Goal: Task Accomplishment & Management: Complete application form

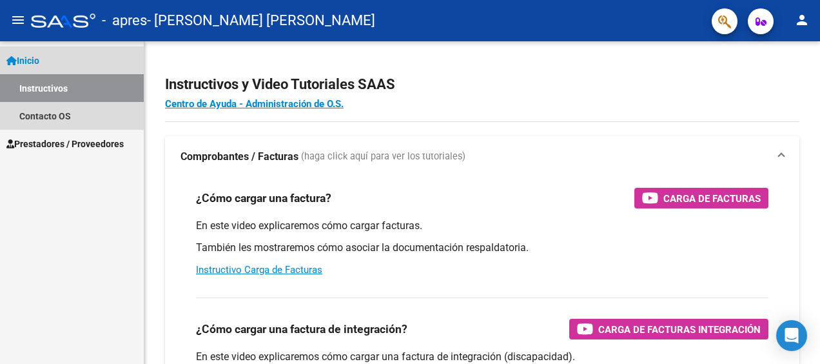
click at [57, 53] on link "Inicio" at bounding box center [72, 60] width 144 height 28
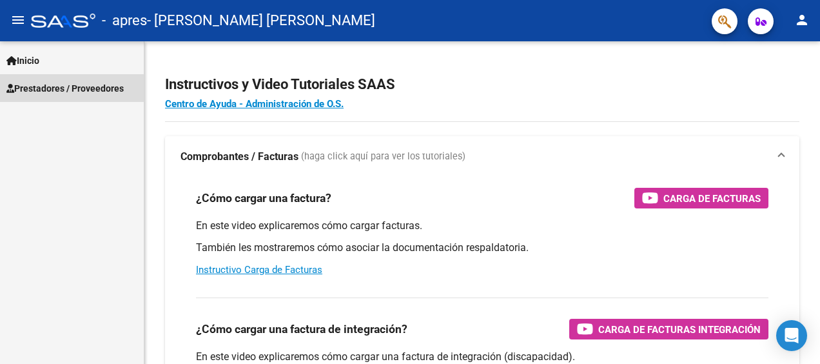
click at [68, 88] on span "Prestadores / Proveedores" at bounding box center [64, 88] width 117 height 14
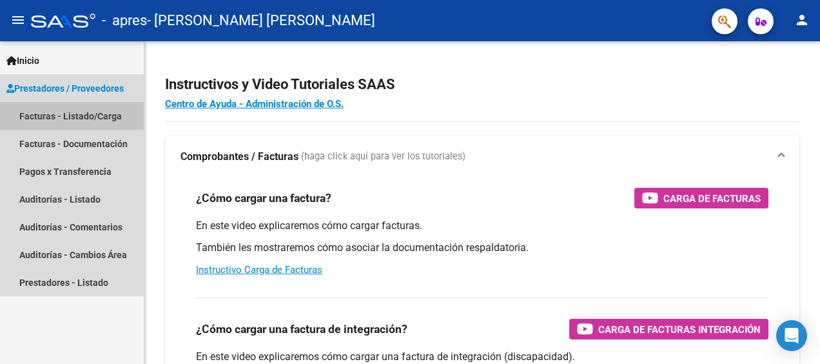
click at [75, 113] on link "Facturas - Listado/Carga" at bounding box center [72, 116] width 144 height 28
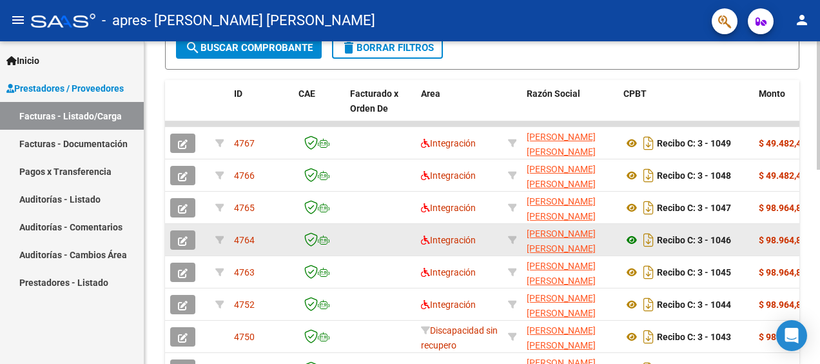
scroll to position [322, 0]
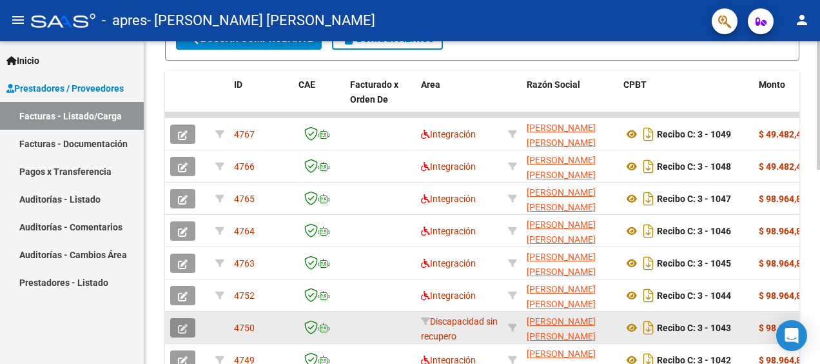
click at [179, 324] on icon "button" at bounding box center [183, 329] width 10 height 10
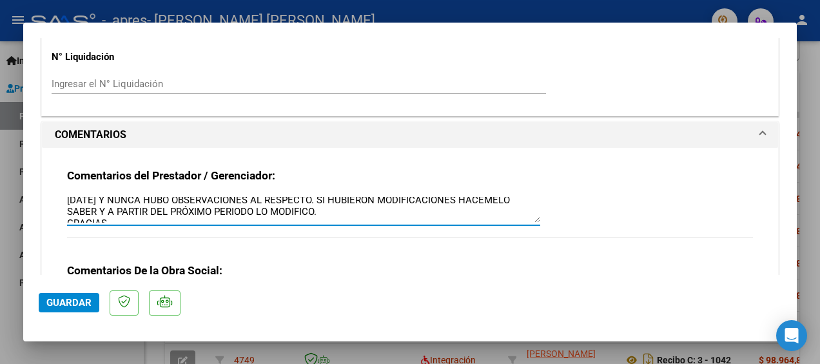
scroll to position [23, 0]
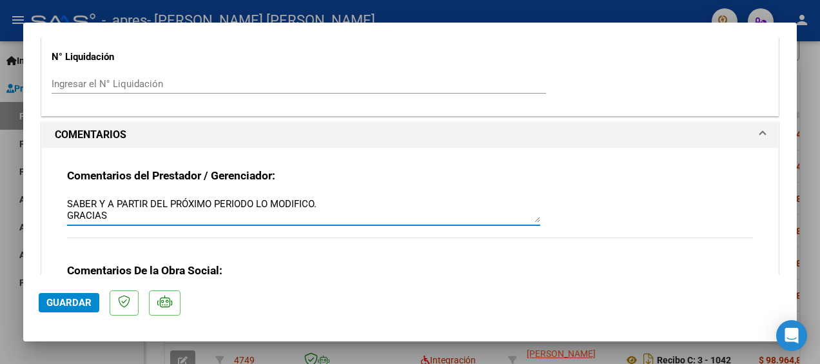
click at [10, 166] on div at bounding box center [410, 182] width 820 height 364
type input "$ 0,00"
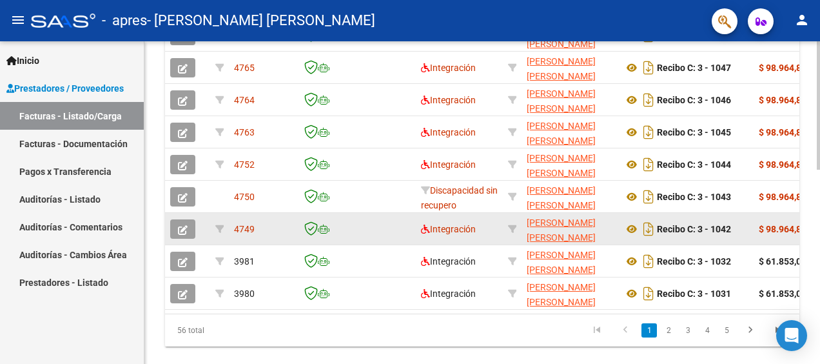
scroll to position [486, 0]
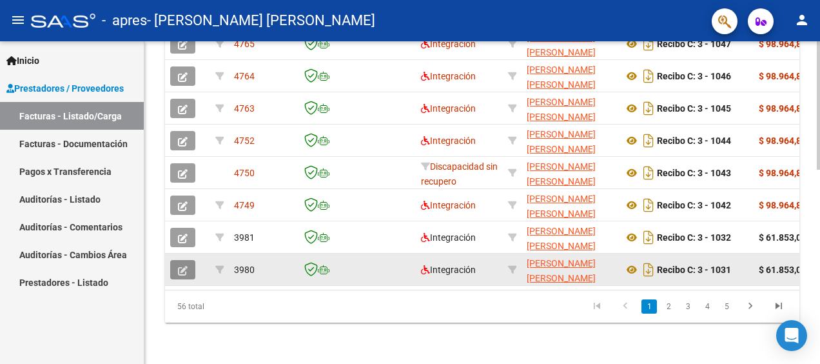
click at [184, 266] on icon "button" at bounding box center [183, 271] width 10 height 10
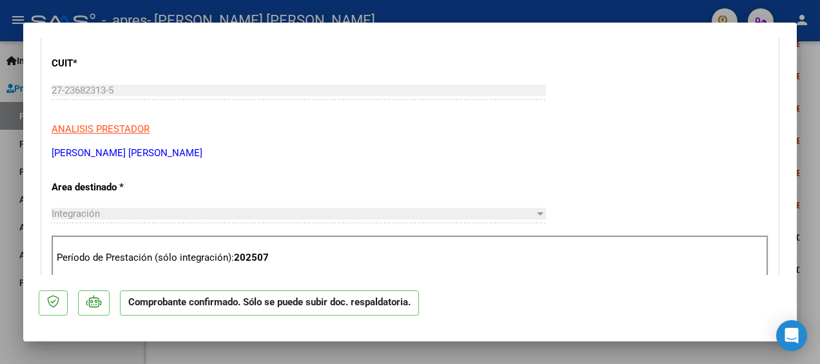
scroll to position [0, 0]
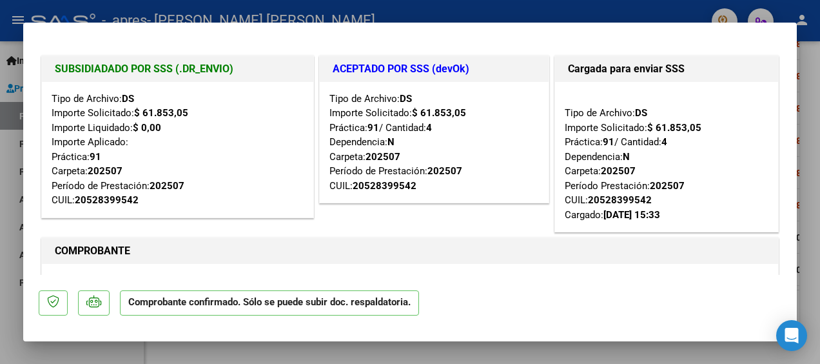
click at [8, 248] on div at bounding box center [410, 182] width 820 height 364
type input "$ 0,00"
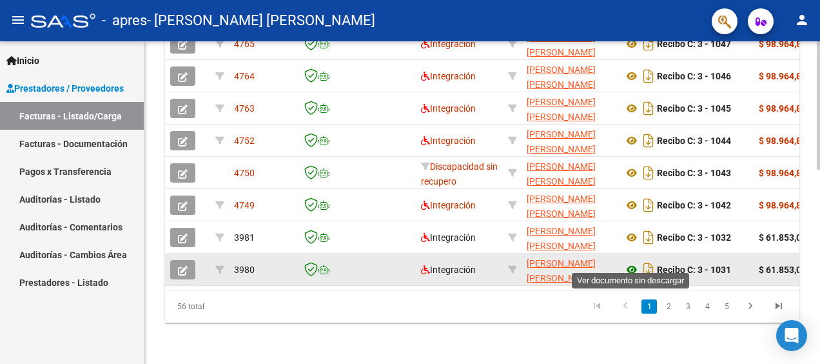
click at [631, 262] on icon at bounding box center [632, 269] width 17 height 15
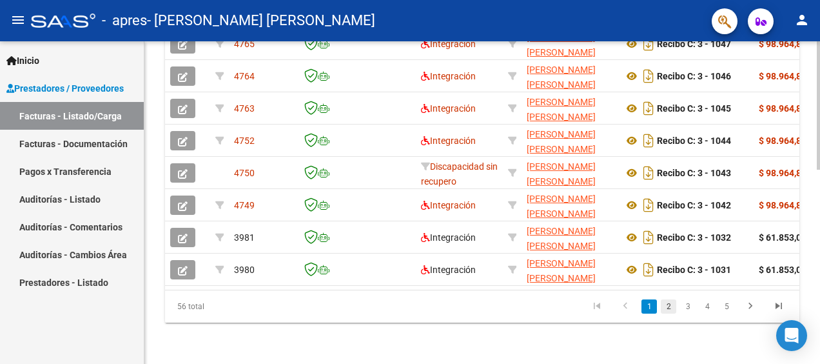
click at [669, 301] on link "2" at bounding box center [668, 306] width 15 height 14
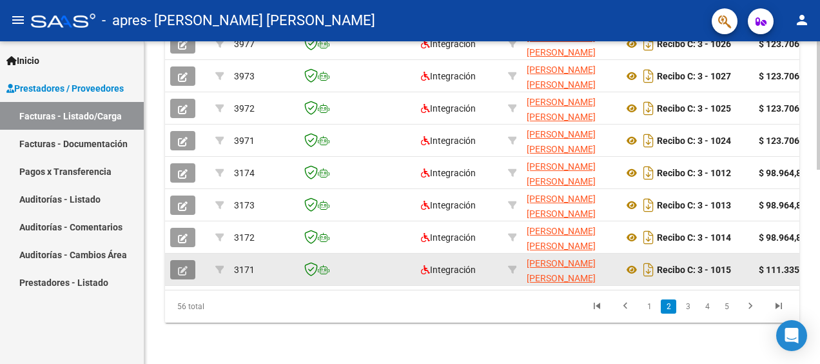
click at [179, 266] on icon "button" at bounding box center [183, 271] width 10 height 10
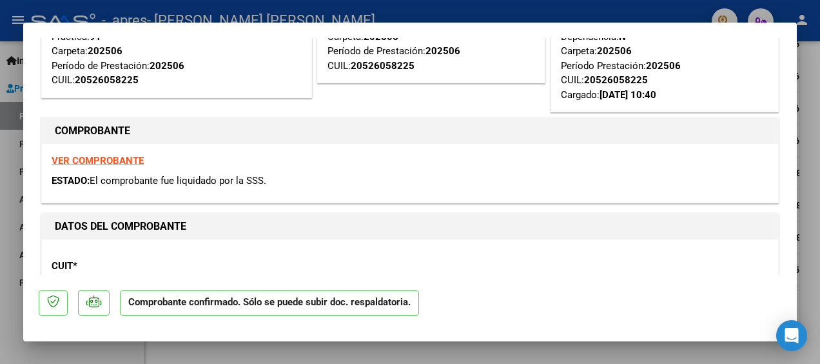
scroll to position [129, 0]
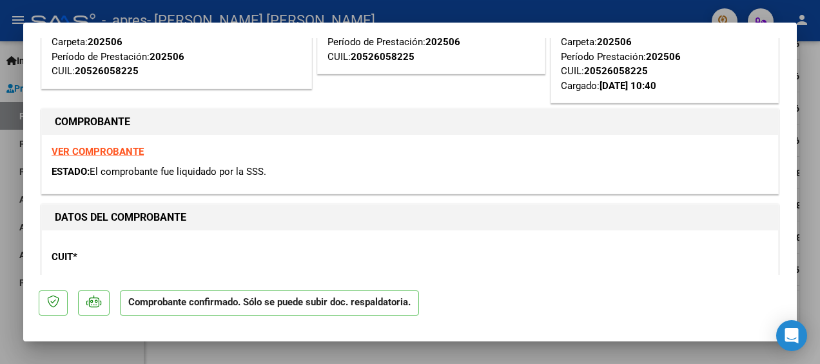
click at [102, 150] on strong "VER COMPROBANTE" at bounding box center [98, 152] width 92 height 12
click at [4, 201] on div at bounding box center [410, 182] width 820 height 364
type input "$ 0,00"
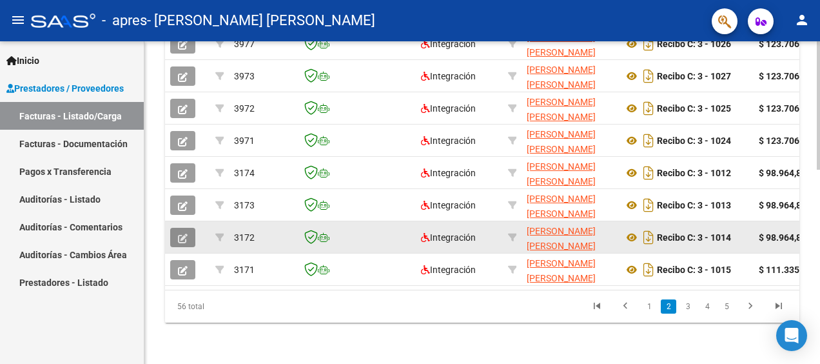
click at [190, 228] on button "button" at bounding box center [182, 237] width 25 height 19
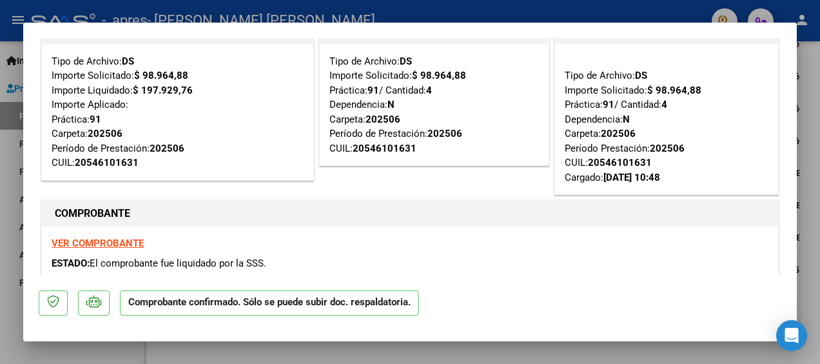
scroll to position [0, 0]
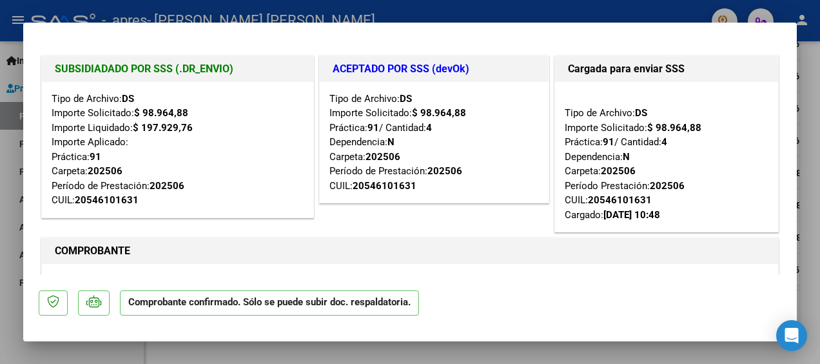
click at [7, 277] on div at bounding box center [410, 182] width 820 height 364
type input "$ 0,00"
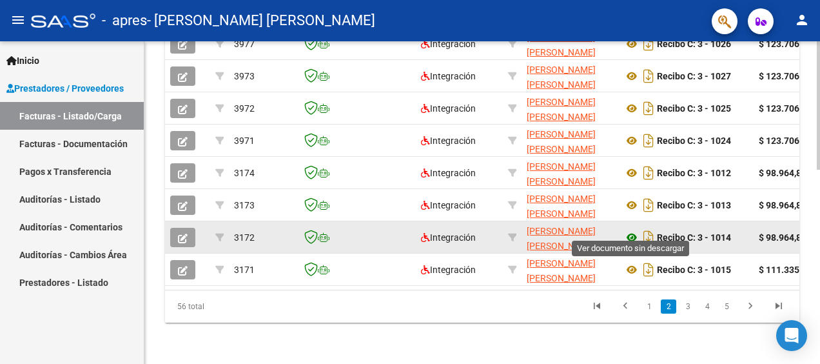
click at [631, 230] on icon at bounding box center [632, 237] width 17 height 15
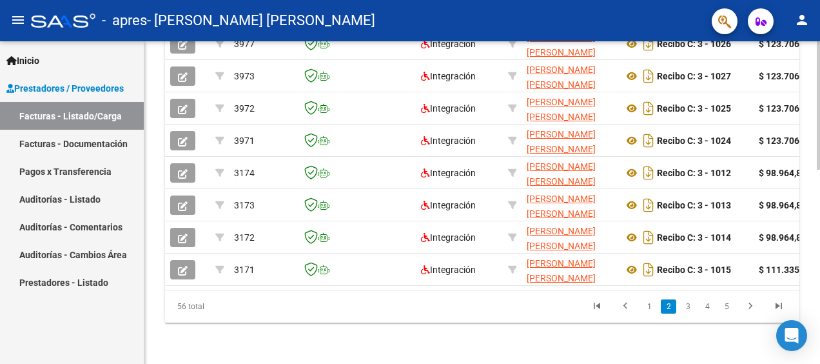
scroll to position [486, 0]
click at [652, 305] on link "1" at bounding box center [649, 306] width 15 height 14
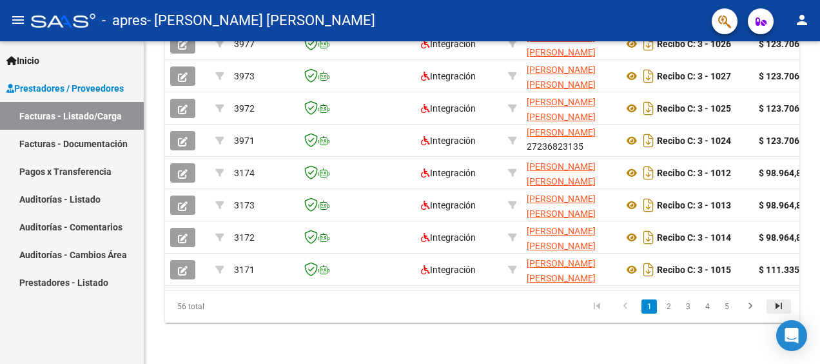
click at [778, 303] on icon "go to last page" at bounding box center [779, 307] width 17 height 15
click at [628, 306] on icon "go to previous page" at bounding box center [625, 307] width 17 height 15
click at [628, 306] on div "56 total 2 3 4 5 6" at bounding box center [482, 306] width 635 height 32
click at [625, 306] on div "56 total 2 3 4 5 6" at bounding box center [482, 306] width 635 height 32
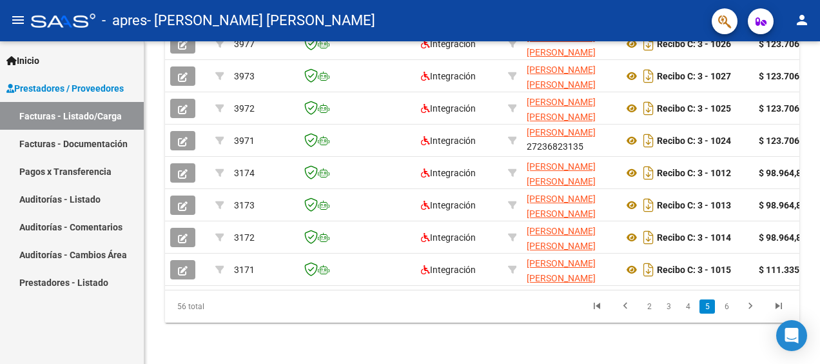
click at [645, 307] on div "56 total 2 3 4 5 6" at bounding box center [482, 306] width 635 height 32
click at [648, 306] on div "56 total 2 3 4 5 6" at bounding box center [482, 306] width 635 height 32
click at [686, 301] on div "56 total 2 3 4 5 6" at bounding box center [482, 306] width 635 height 32
click at [597, 299] on div "56 total 2 3 4 5 6" at bounding box center [482, 306] width 635 height 32
click at [592, 306] on div "56 total 2 3 4 5 6" at bounding box center [482, 306] width 635 height 32
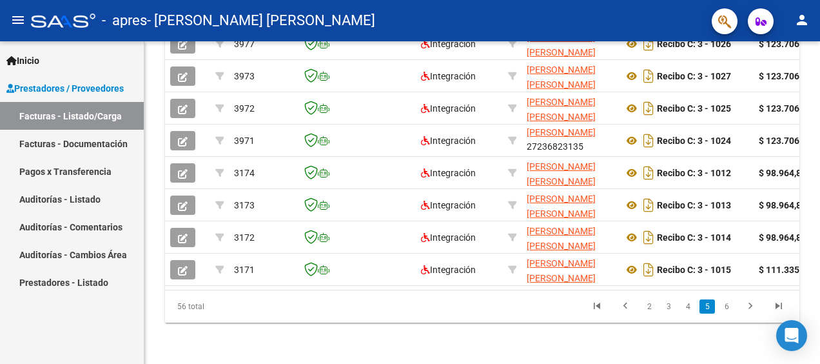
click at [591, 305] on div "56 total 2 3 4 5 6" at bounding box center [482, 306] width 635 height 32
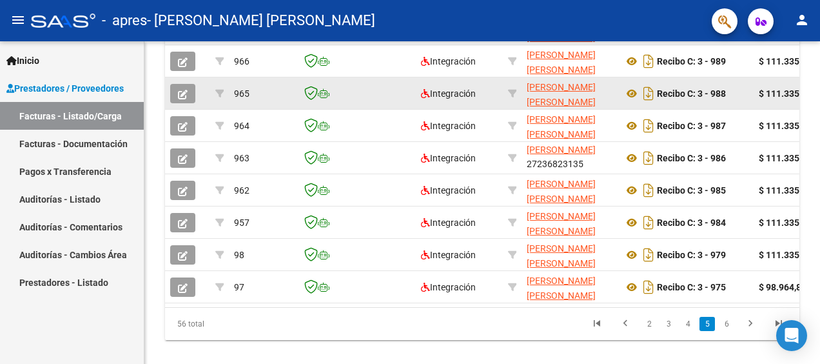
scroll to position [486, 0]
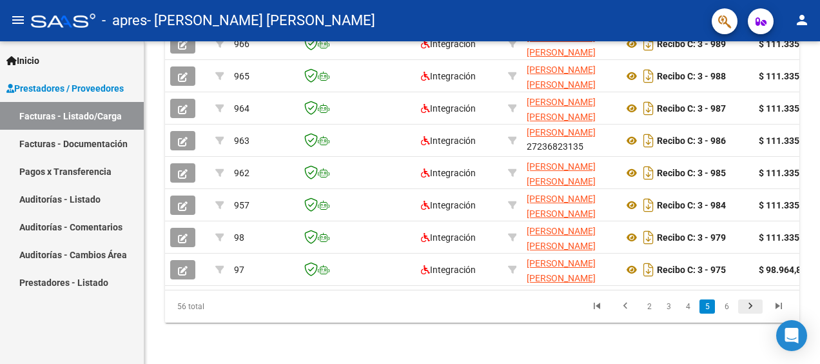
click at [752, 301] on icon "go to next page" at bounding box center [750, 307] width 17 height 15
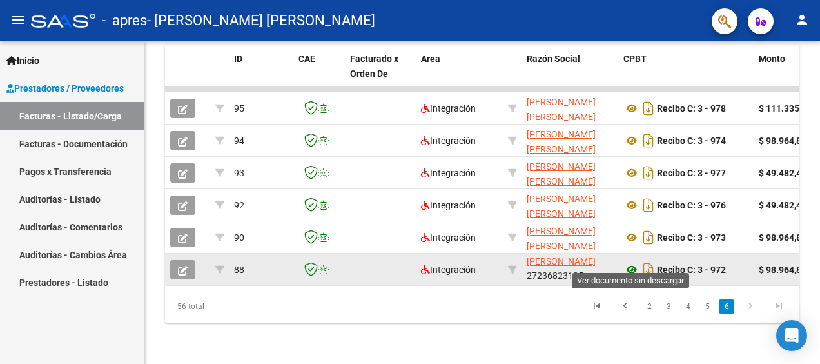
click at [633, 262] on icon at bounding box center [632, 269] width 17 height 15
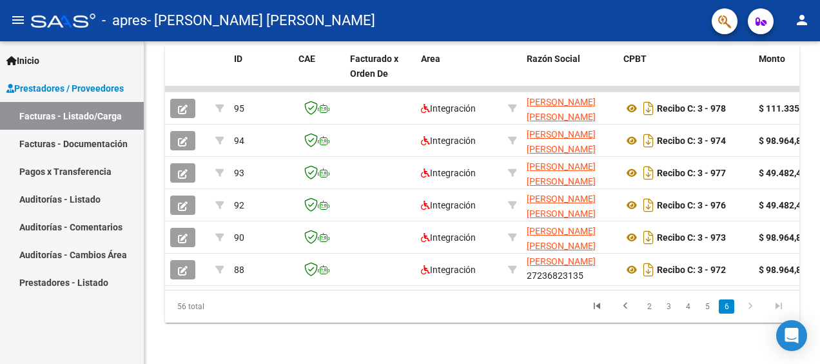
click at [813, 270] on div "Video tutorial PRESTADORES -> Listado de CPBTs Emitidos por Prestadores / Prove…" at bounding box center [483, 28] width 679 height 671
click at [628, 304] on icon "go to previous page" at bounding box center [625, 307] width 17 height 15
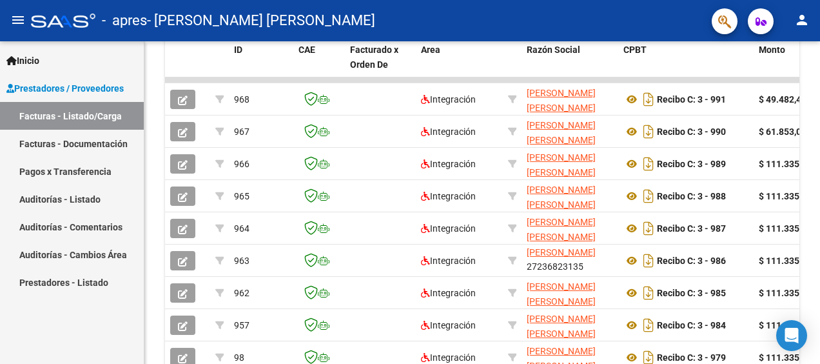
click at [626, 311] on datatable-body-cell "Recibo C: 3 - 984" at bounding box center [686, 325] width 135 height 32
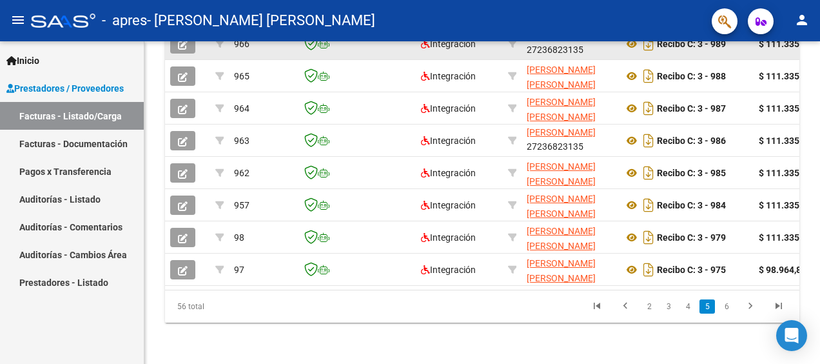
scroll to position [486, 0]
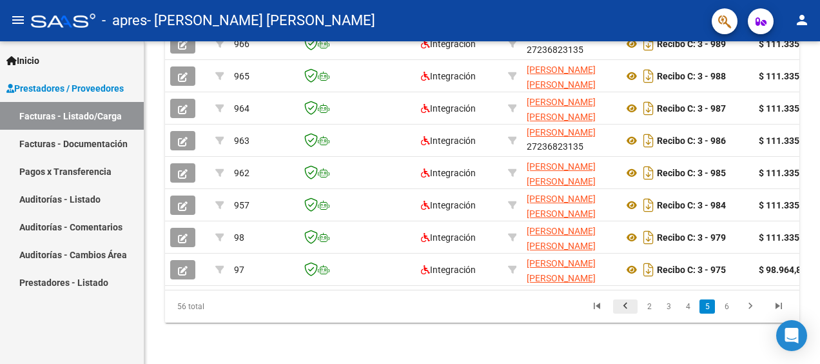
click at [623, 301] on icon "go to previous page" at bounding box center [625, 307] width 17 height 15
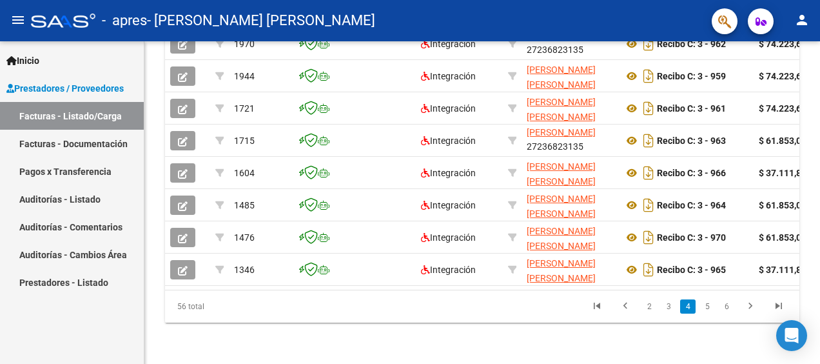
click at [623, 301] on icon "go to previous page" at bounding box center [625, 307] width 17 height 15
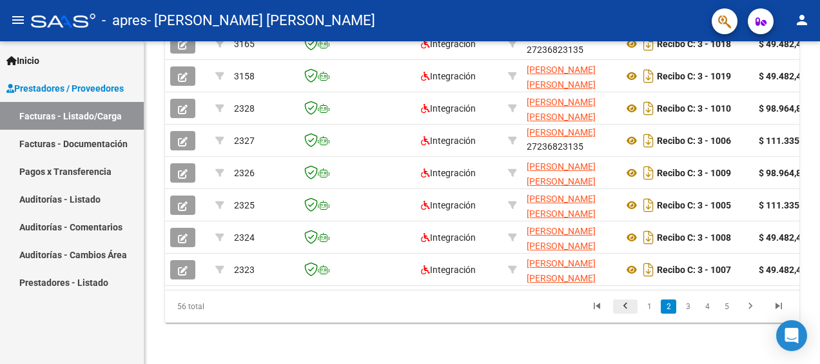
click at [623, 301] on div "56 total 1 2 3 4 5" at bounding box center [482, 306] width 635 height 32
click at [623, 301] on icon "go to previous page" at bounding box center [625, 307] width 17 height 15
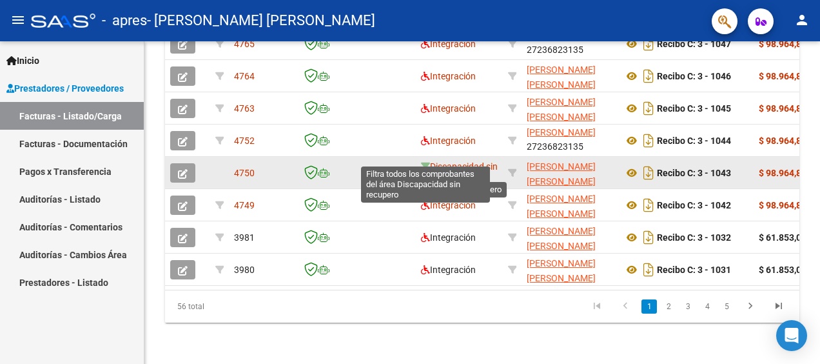
click at [427, 162] on icon at bounding box center [425, 166] width 9 height 9
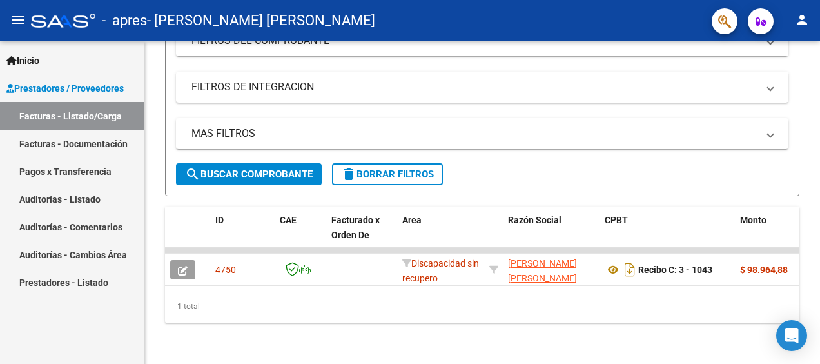
scroll to position [196, 0]
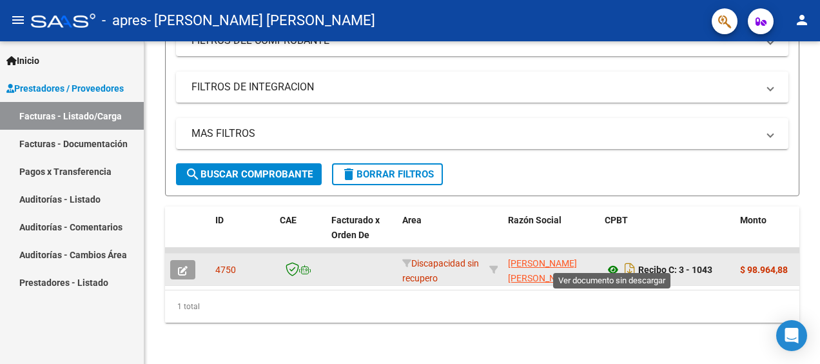
click at [611, 262] on icon at bounding box center [613, 269] width 17 height 15
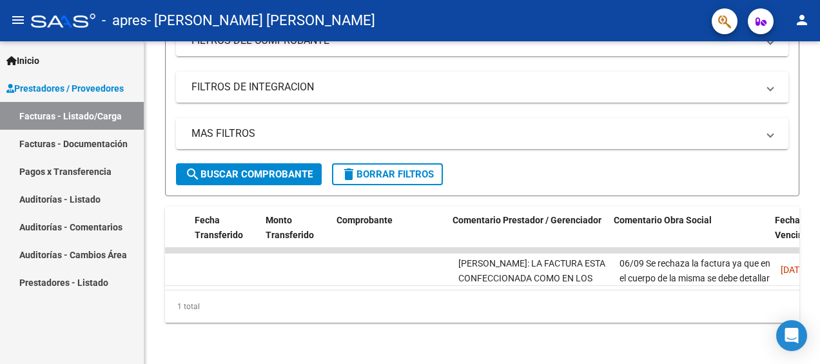
scroll to position [0, 1092]
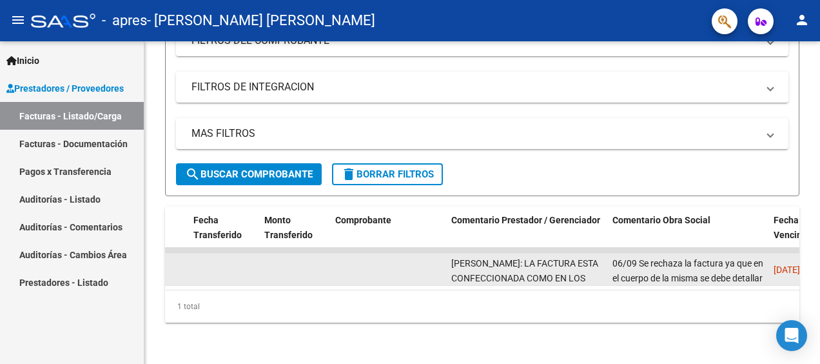
click at [722, 261] on div "06/09 Se rechaza la factura ya que en el cuerpo de la misma se debe detallar la…" at bounding box center [688, 269] width 151 height 27
drag, startPoint x: 722, startPoint y: 261, endPoint x: 669, endPoint y: 262, distance: 52.9
click at [669, 262] on div "06/09 Se rechaza la factura ya que en el cuerpo de la misma se debe detallar la…" at bounding box center [688, 269] width 151 height 27
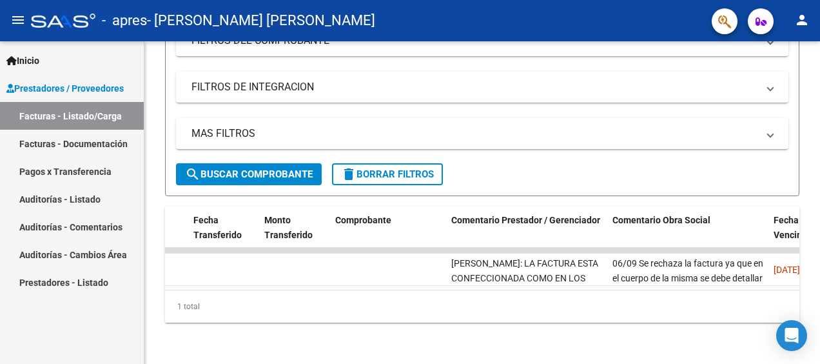
drag, startPoint x: 816, startPoint y: 275, endPoint x: 816, endPoint y: 299, distance: 23.9
click at [816, 299] on div "Video tutorial PRESTADORES -> Listado de CPBTs Emitidos por Prestadores / Prove…" at bounding box center [482, 109] width 676 height 510
drag, startPoint x: 816, startPoint y: 299, endPoint x: 813, endPoint y: 309, distance: 10.2
click at [813, 309] on div "Video tutorial PRESTADORES -> Listado de CPBTs Emitidos por Prestadores / Prove…" at bounding box center [482, 109] width 676 height 510
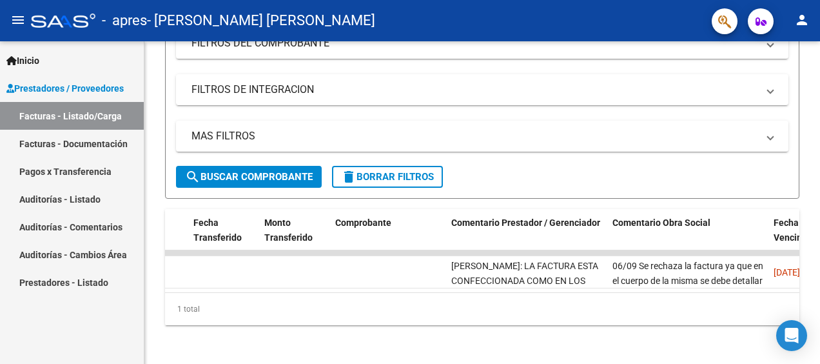
scroll to position [196, 0]
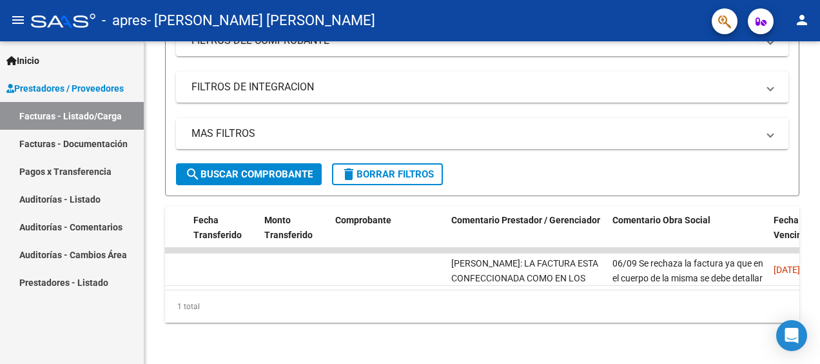
click at [818, 346] on div at bounding box center [818, 263] width 3 height 201
click at [124, 362] on div "Inicio Instructivos Contacto OS Prestadores / Proveedores Facturas - Listado/Ca…" at bounding box center [72, 202] width 144 height 322
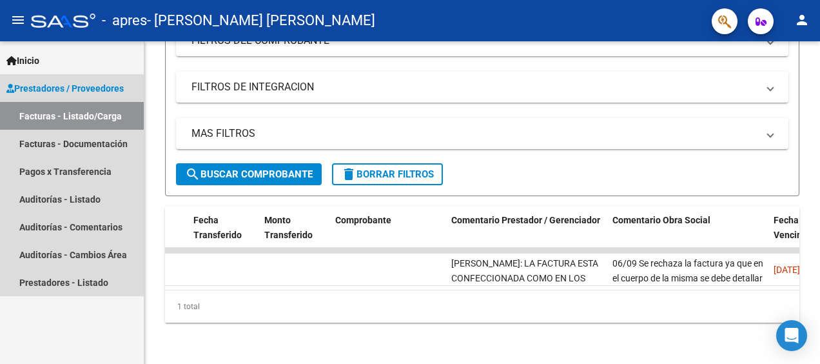
click at [88, 108] on link "Facturas - Listado/Carga" at bounding box center [72, 116] width 144 height 28
click at [37, 115] on link "Facturas - Listado/Carga" at bounding box center [72, 116] width 144 height 28
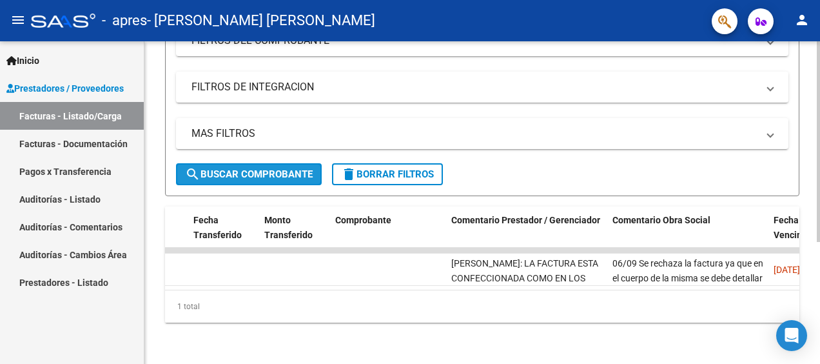
click at [235, 168] on span "search Buscar Comprobante" at bounding box center [249, 174] width 128 height 12
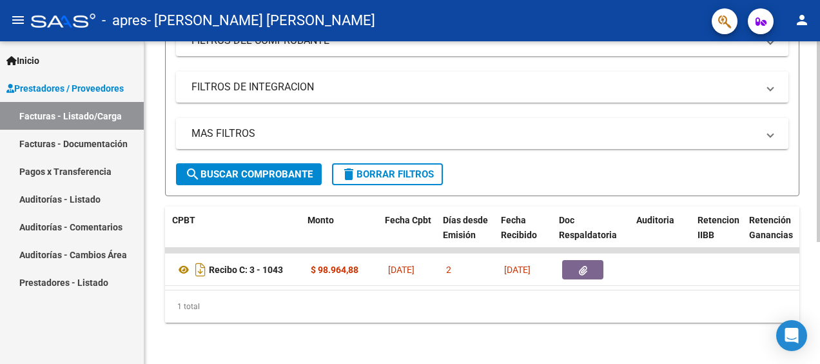
scroll to position [0, 378]
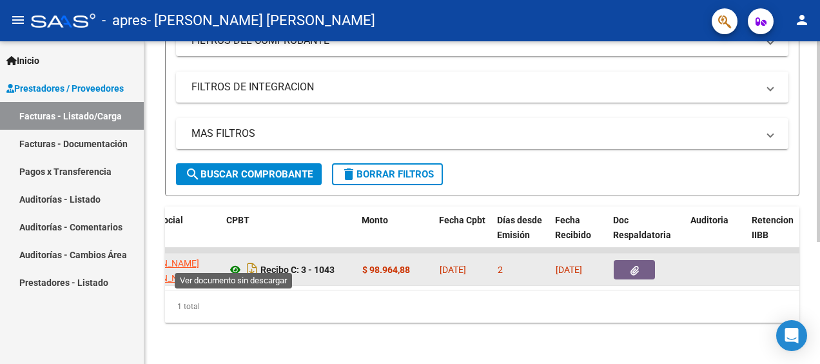
click at [235, 262] on icon at bounding box center [235, 269] width 17 height 15
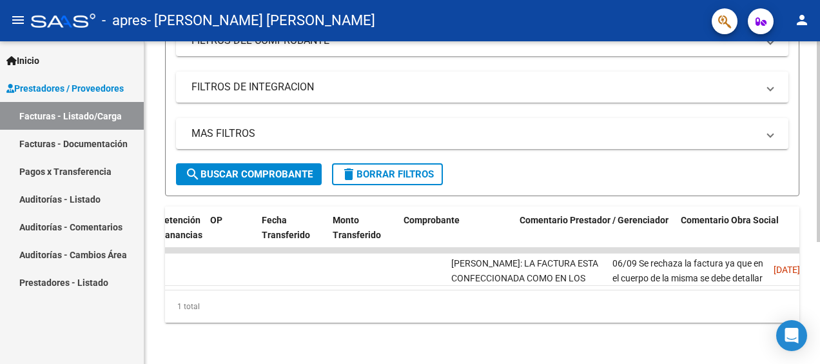
scroll to position [0, 1118]
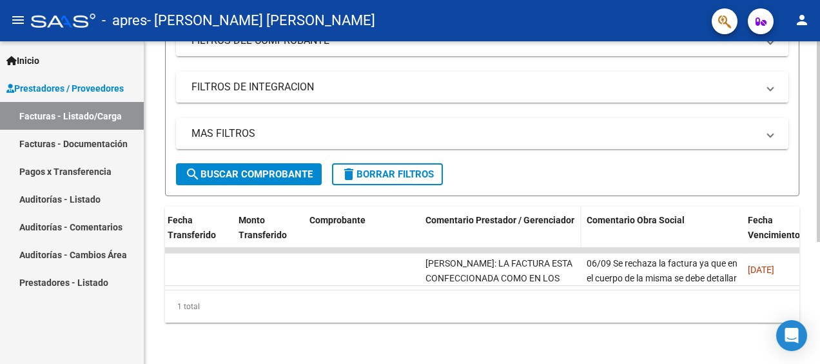
click at [457, 215] on span "Comentario Prestador / Gerenciador" at bounding box center [500, 220] width 149 height 10
click at [428, 230] on span at bounding box center [430, 234] width 8 height 9
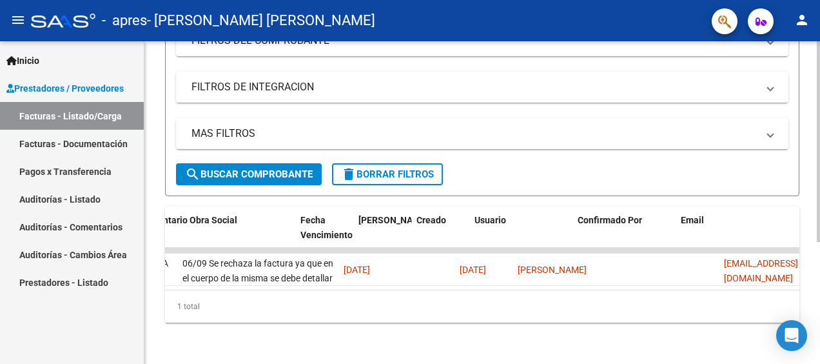
scroll to position [0, 1571]
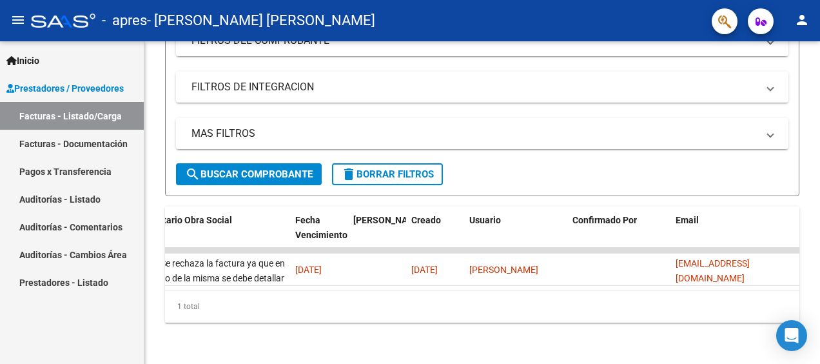
click at [52, 328] on div "Inicio Instructivos Contacto OS Prestadores / Proveedores Facturas - Listado/Ca…" at bounding box center [72, 202] width 144 height 322
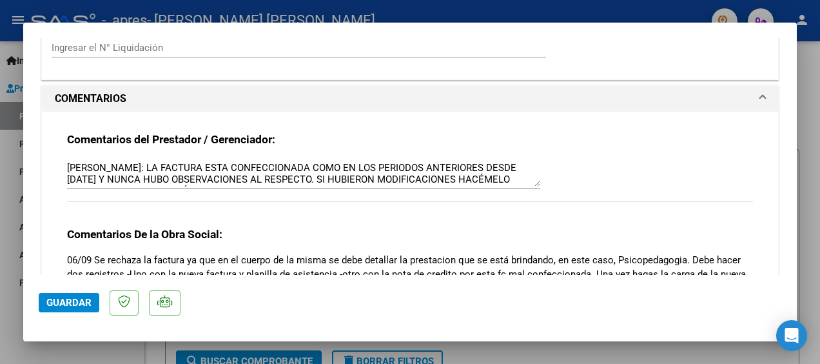
click at [10, 230] on div at bounding box center [410, 182] width 820 height 364
type input "$ 0,00"
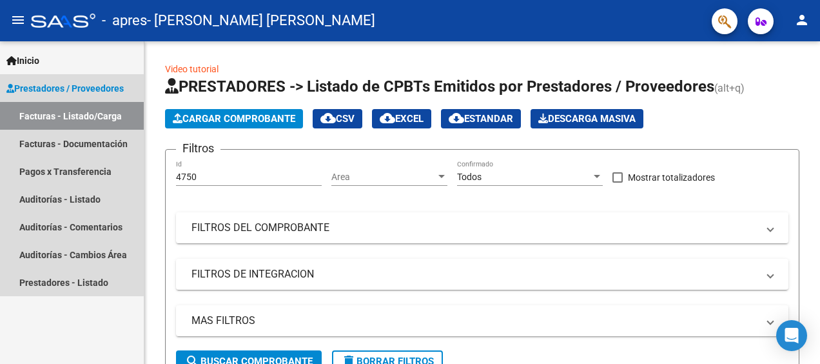
click at [43, 114] on link "Facturas - Listado/Carga" at bounding box center [72, 116] width 144 height 28
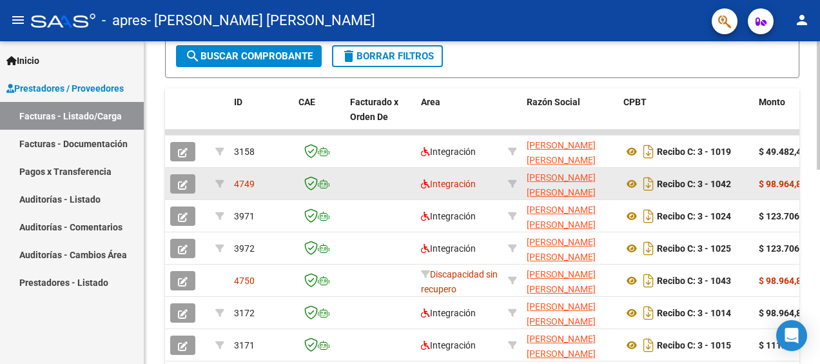
scroll to position [322, 0]
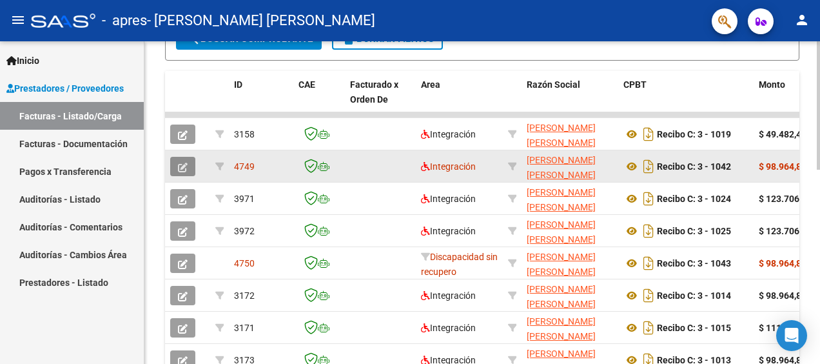
click at [176, 163] on button "button" at bounding box center [182, 166] width 25 height 19
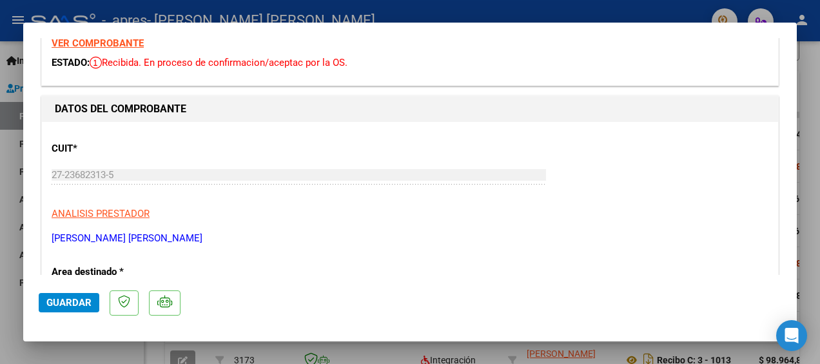
scroll to position [0, 0]
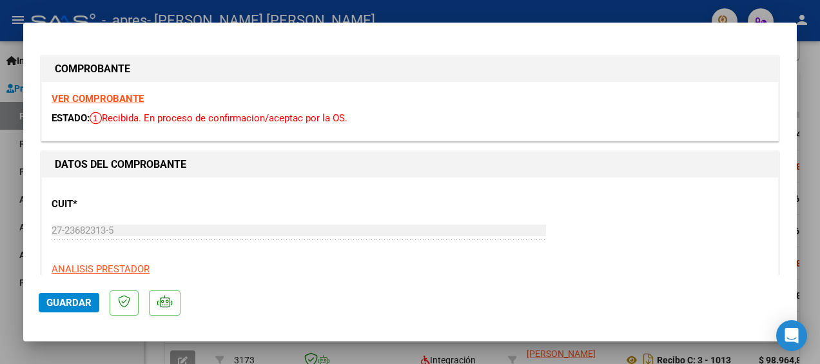
click at [14, 206] on div at bounding box center [410, 182] width 820 height 364
type input "$ 0,00"
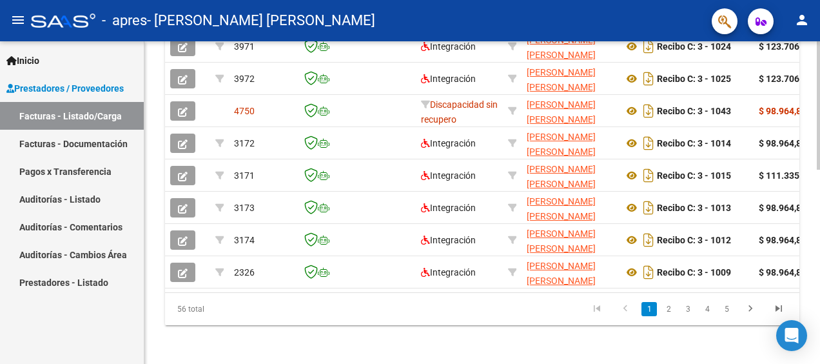
scroll to position [486, 0]
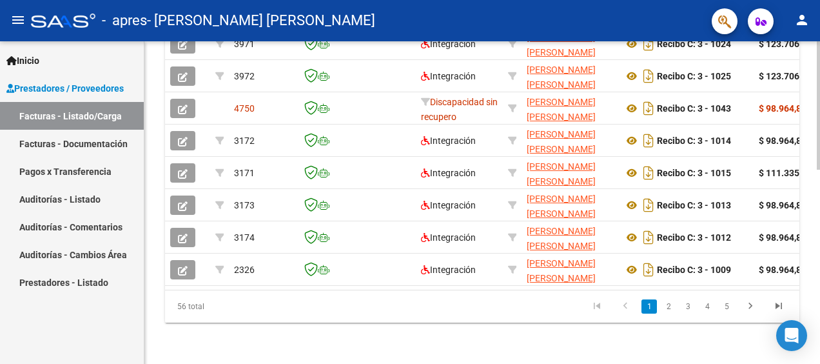
click at [820, 363] on html "menu - apres - [PERSON_NAME] [PERSON_NAME] person Inicio Instructivos Contacto …" at bounding box center [410, 182] width 820 height 364
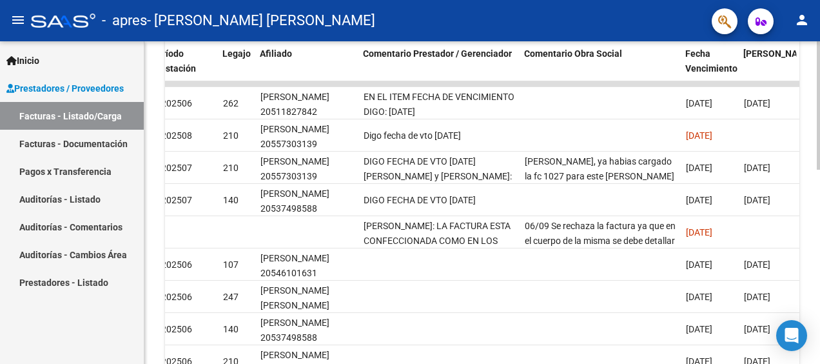
scroll to position [352, 0]
click at [814, 204] on div "Video tutorial PRESTADORES -> Listado de CPBTs Emitidos por Prestadores / Prove…" at bounding box center [483, 89] width 679 height 800
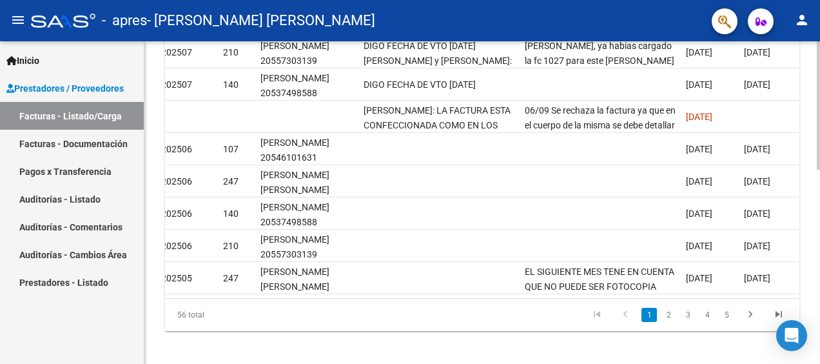
scroll to position [486, 0]
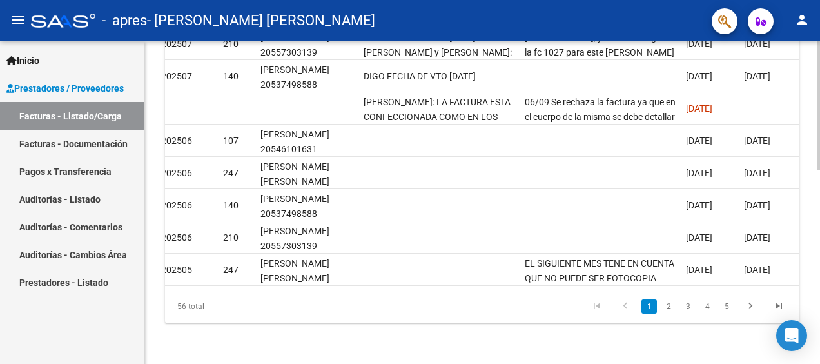
click at [820, 363] on html "menu - apres - [PERSON_NAME] [PERSON_NAME] person Inicio Instructivos Contacto …" at bounding box center [410, 182] width 820 height 364
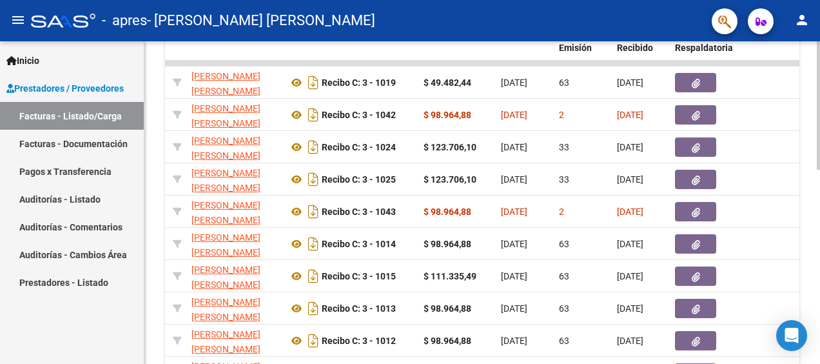
scroll to position [365, 0]
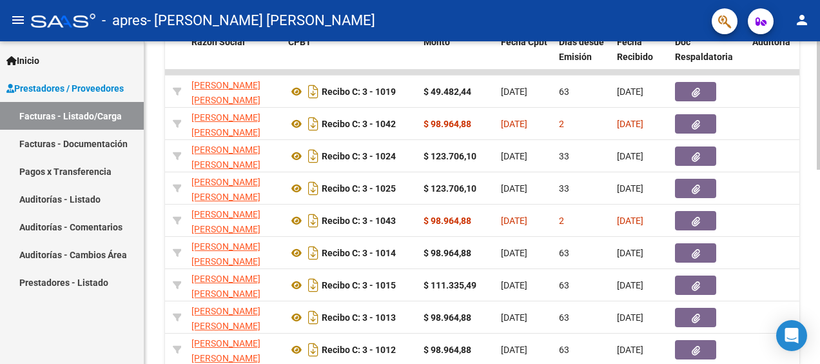
click at [819, 206] on div at bounding box center [818, 254] width 3 height 128
drag, startPoint x: 817, startPoint y: 295, endPoint x: 817, endPoint y: 322, distance: 27.7
click at [817, 322] on div "Video tutorial PRESTADORES -> Listado de CPBTs Emitidos por Prestadores / Prove…" at bounding box center [483, 76] width 679 height 800
drag, startPoint x: 817, startPoint y: 322, endPoint x: 808, endPoint y: 147, distance: 175.7
click at [808, 147] on div "Video tutorial PRESTADORES -> Listado de CPBTs Emitidos por Prestadores / Prove…" at bounding box center [482, 76] width 676 height 800
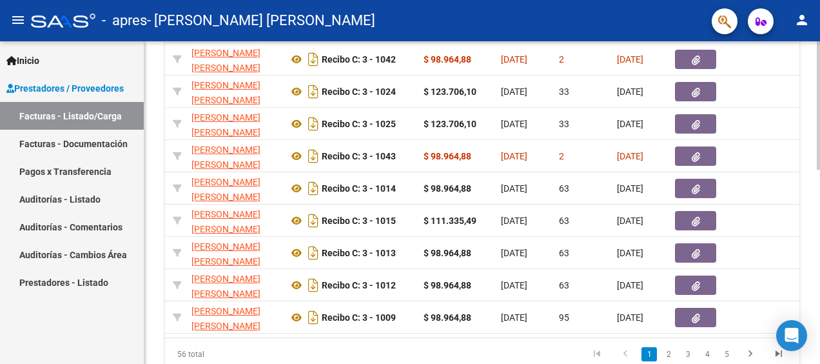
scroll to position [431, 0]
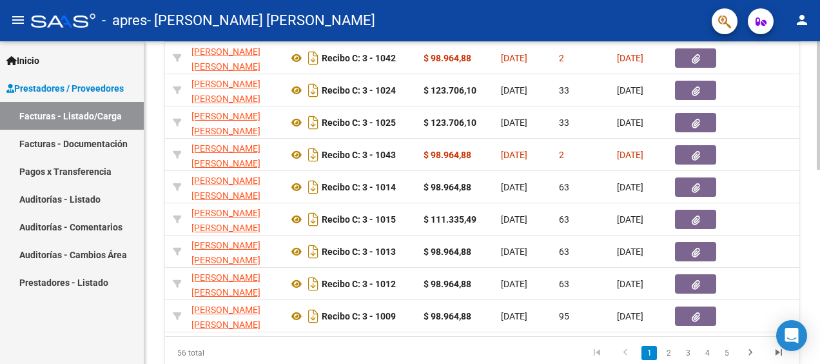
click at [818, 252] on div at bounding box center [818, 280] width 3 height 128
click at [775, 360] on icon "go to last page" at bounding box center [779, 353] width 17 height 15
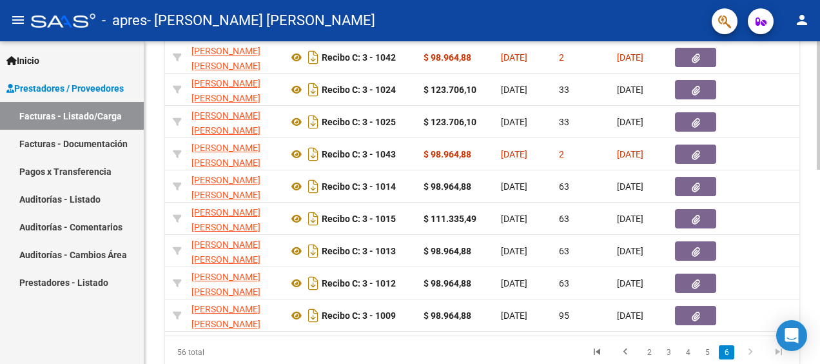
scroll to position [357, 0]
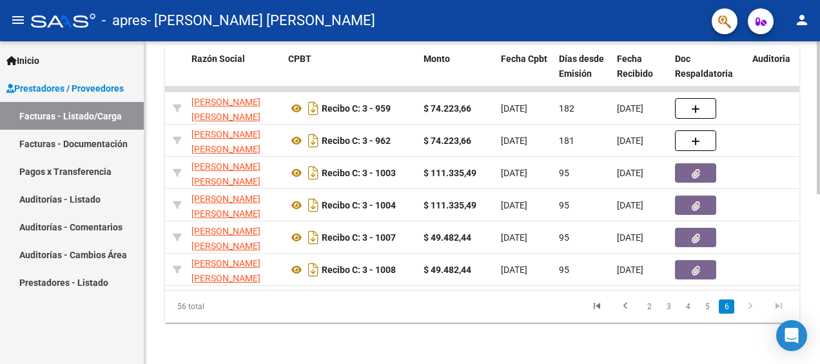
click at [779, 360] on div "Video tutorial PRESTADORES -> Listado de CPBTs Emitidos por Prestadores / Prove…" at bounding box center [482, 28] width 676 height 671
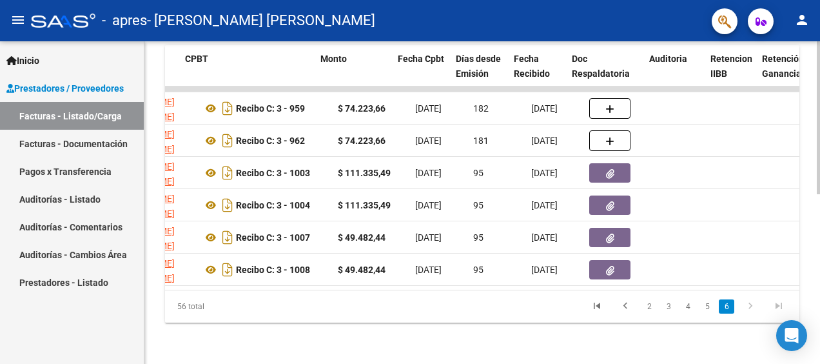
scroll to position [0, 439]
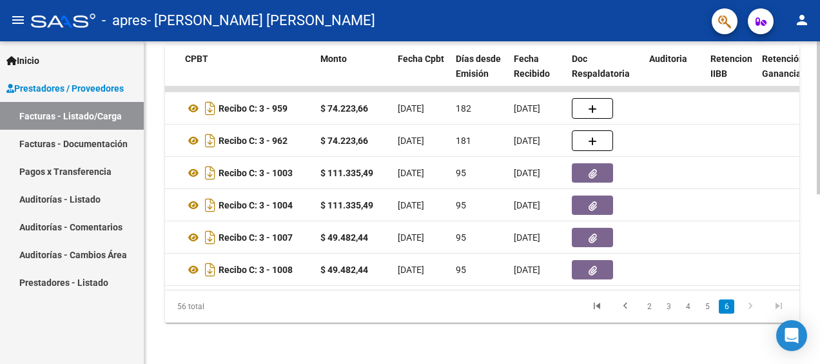
drag, startPoint x: 817, startPoint y: 266, endPoint x: 818, endPoint y: 221, distance: 45.8
click at [818, 221] on div "Video tutorial PRESTADORES -> Listado de CPBTs Emitidos por Prestadores / Prove…" at bounding box center [483, 28] width 679 height 671
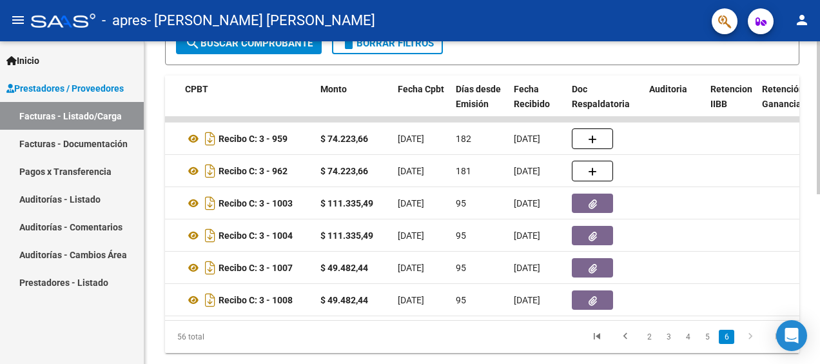
click at [818, 202] on div at bounding box center [818, 272] width 3 height 153
click at [804, 163] on div "Video tutorial PRESTADORES -> Listado de CPBTs Emitidos por Prestadores / Prove…" at bounding box center [482, 58] width 676 height 671
click at [805, 152] on div "Video tutorial PRESTADORES -> Listado de CPBTs Emitidos por Prestadores / Prove…" at bounding box center [482, 58] width 676 height 671
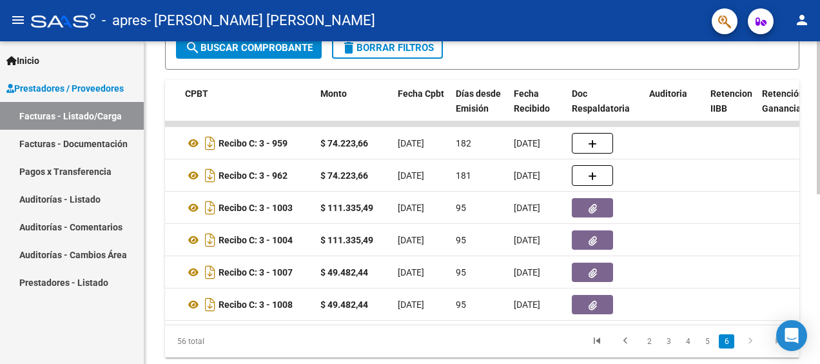
scroll to position [333, 0]
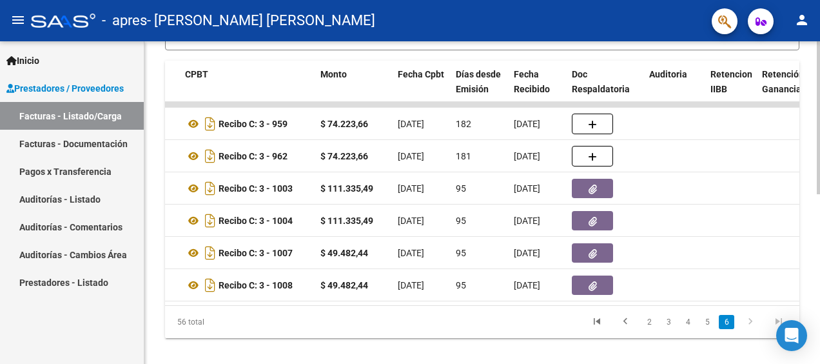
click at [820, 324] on div at bounding box center [818, 279] width 3 height 153
click at [653, 329] on link "2" at bounding box center [649, 322] width 15 height 14
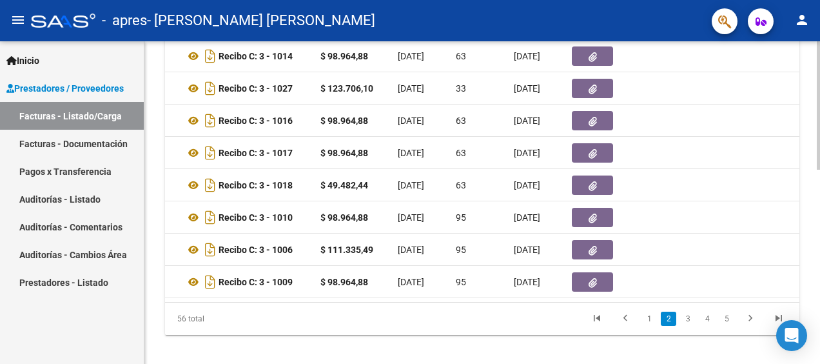
scroll to position [486, 0]
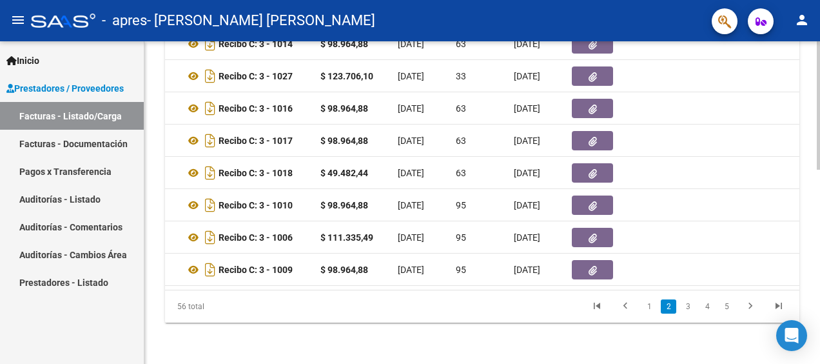
click at [819, 363] on html "menu - apres - [PERSON_NAME] [PERSON_NAME] person Inicio Instructivos Contacto …" at bounding box center [410, 182] width 820 height 364
click at [647, 302] on link "1" at bounding box center [649, 306] width 15 height 14
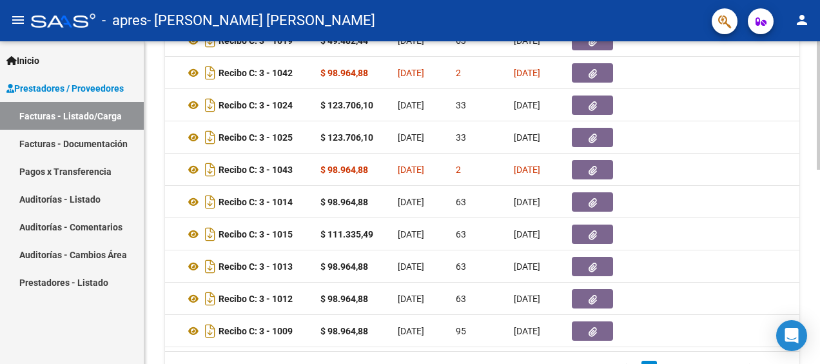
scroll to position [413, 0]
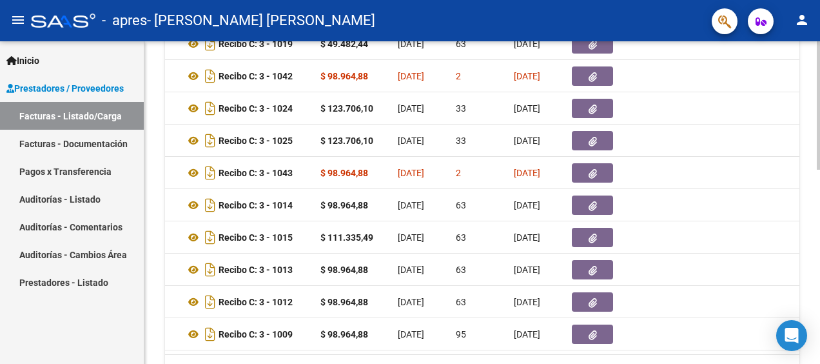
click at [820, 224] on html "menu - apres - [PERSON_NAME] [PERSON_NAME] person Inicio Instructivos Contacto …" at bounding box center [410, 182] width 820 height 364
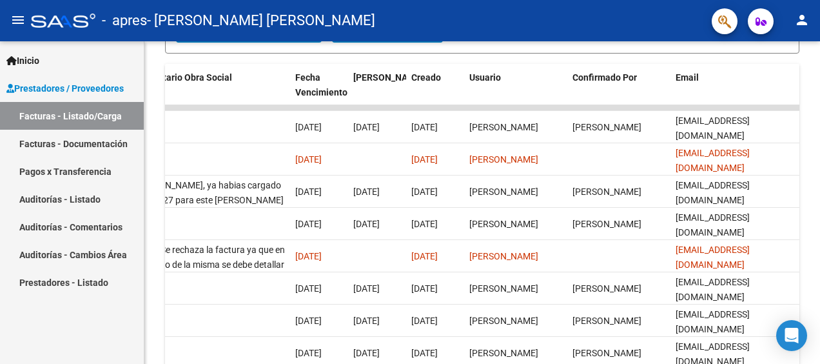
scroll to position [325, 0]
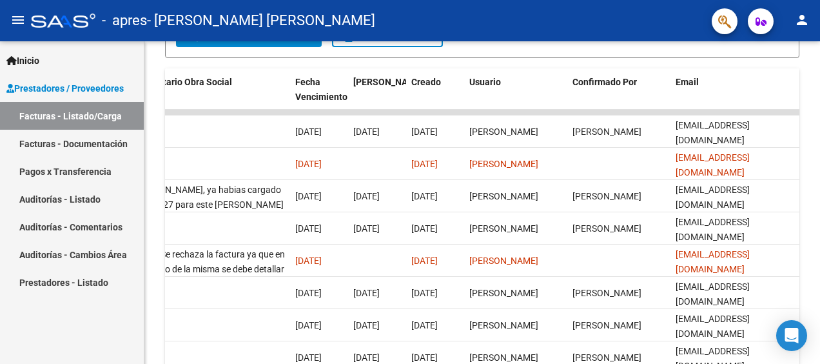
click at [813, 255] on div "Video tutorial PRESTADORES -> Listado de CPBTs Emitidos por Prestadores / Prove…" at bounding box center [483, 116] width 679 height 800
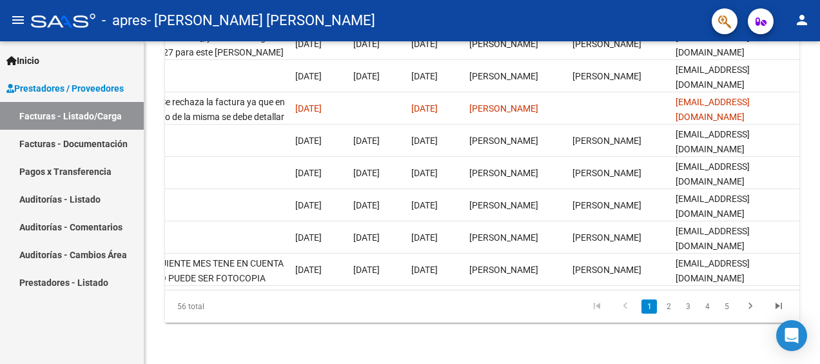
scroll to position [482, 0]
click at [820, 321] on html "menu - apres - [PERSON_NAME] [PERSON_NAME] person Inicio Instructivos Contacto …" at bounding box center [410, 182] width 820 height 364
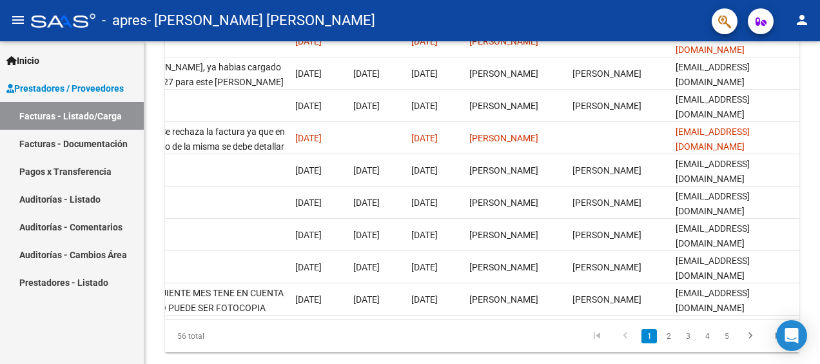
scroll to position [450, 0]
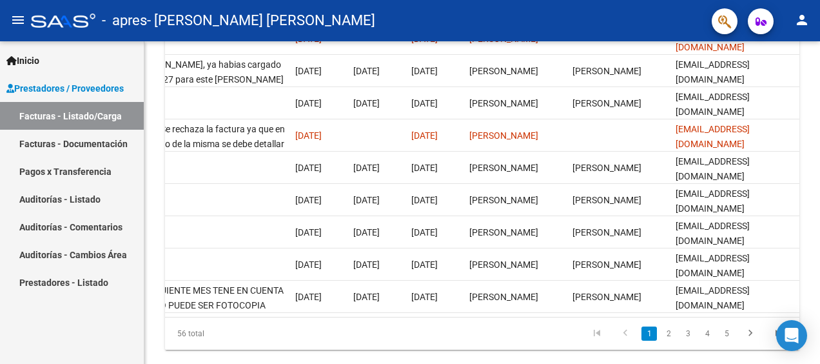
click at [820, 328] on html "menu - apres - [PERSON_NAME] [PERSON_NAME] person Inicio Instructivos Contacto …" at bounding box center [410, 182] width 820 height 364
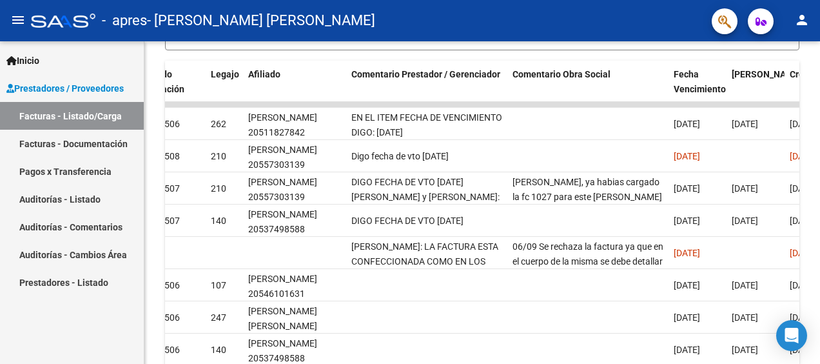
scroll to position [330, 0]
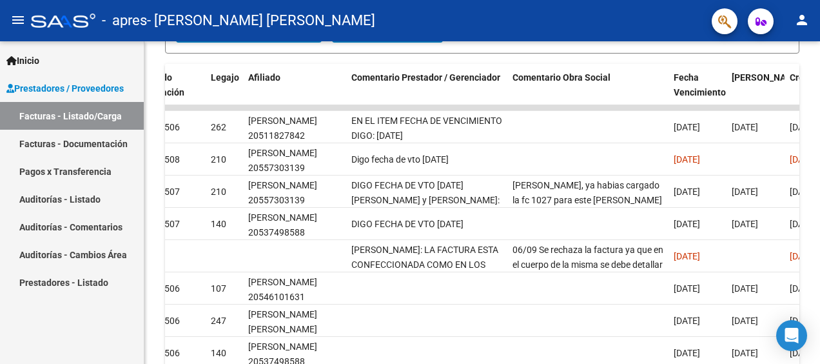
click at [815, 226] on div "Video tutorial PRESTADORES -> Listado de CPBTs Emitidos por Prestadores / Prove…" at bounding box center [483, 112] width 679 height 800
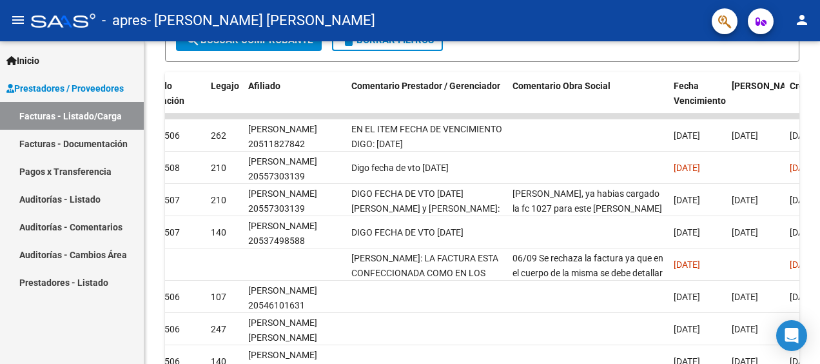
scroll to position [317, 0]
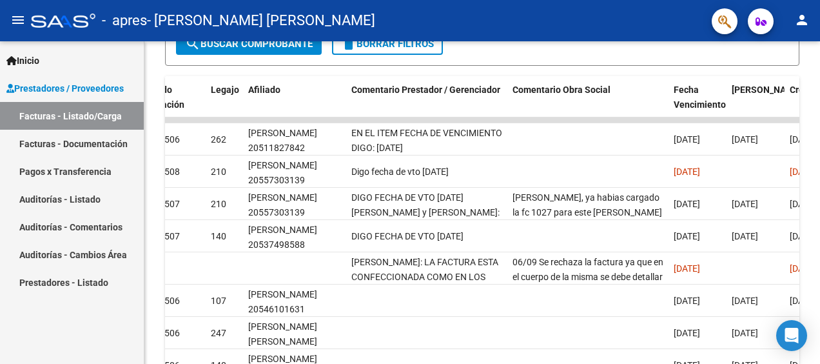
click at [816, 278] on div "Video tutorial PRESTADORES -> Listado de CPBTs Emitidos por Prestadores / Prove…" at bounding box center [483, 124] width 679 height 800
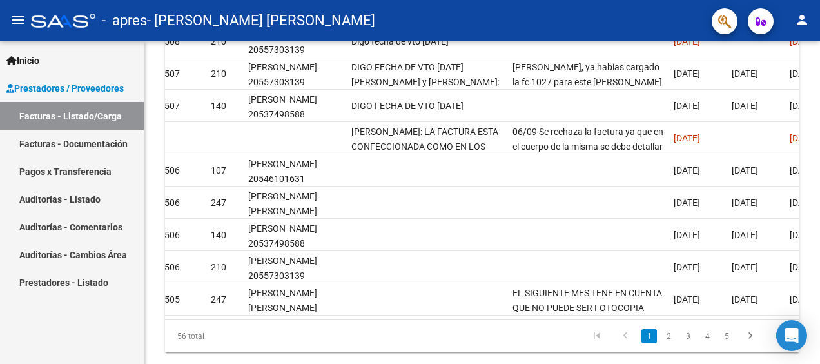
scroll to position [486, 0]
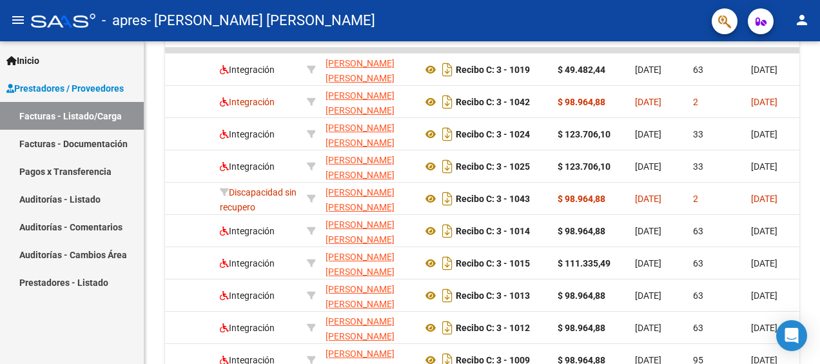
scroll to position [384, 0]
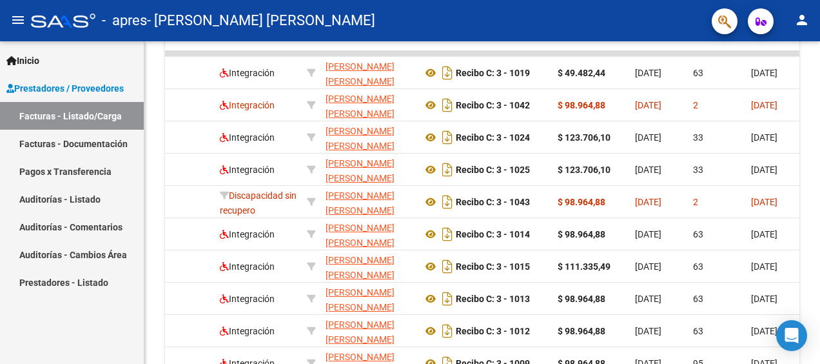
click at [814, 225] on div "Video tutorial PRESTADORES -> Listado de CPBTs Emitidos por Prestadores / Prove…" at bounding box center [483, 58] width 679 height 800
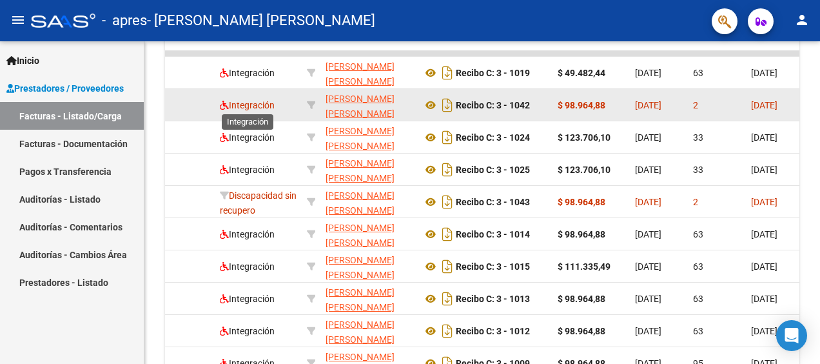
click at [233, 106] on span "Integración" at bounding box center [247, 105] width 55 height 10
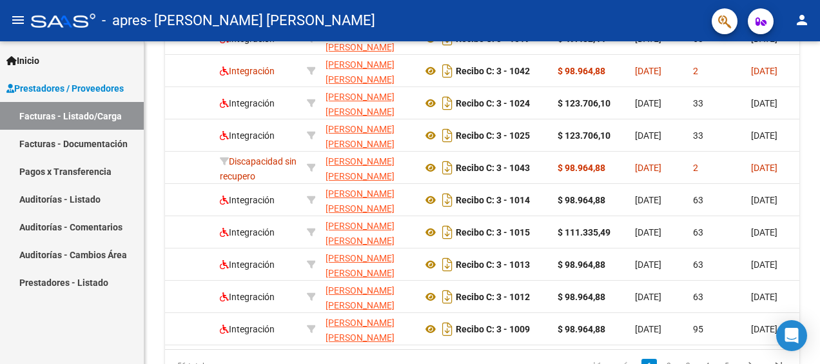
scroll to position [486, 0]
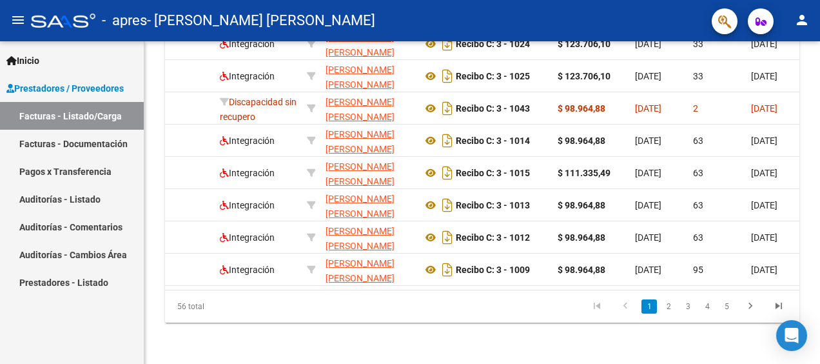
click at [820, 308] on html "menu - apres - [PERSON_NAME] [PERSON_NAME] person Inicio Instructivos Contacto …" at bounding box center [410, 182] width 820 height 364
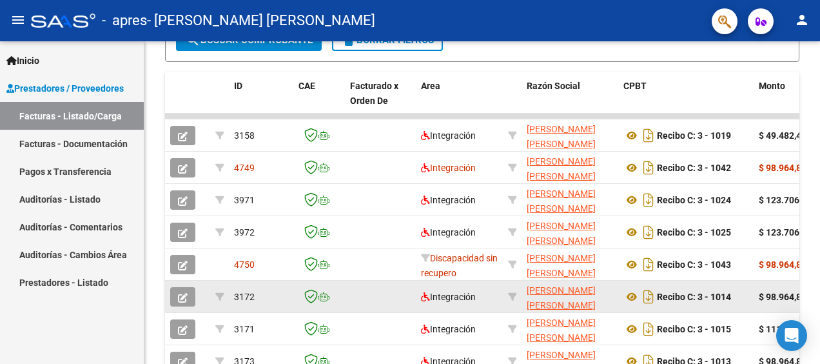
scroll to position [293, 0]
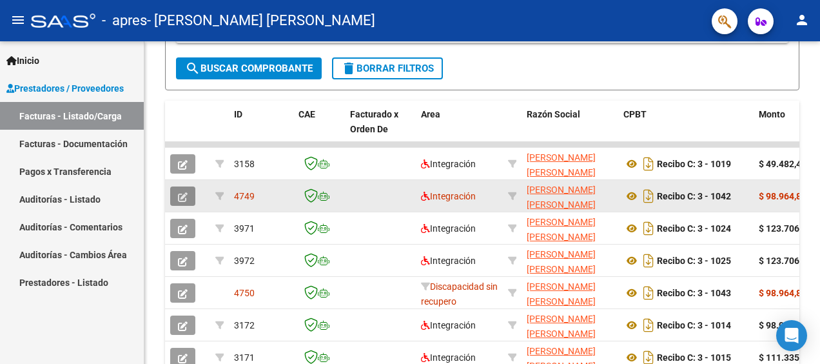
click at [188, 195] on button "button" at bounding box center [182, 195] width 25 height 19
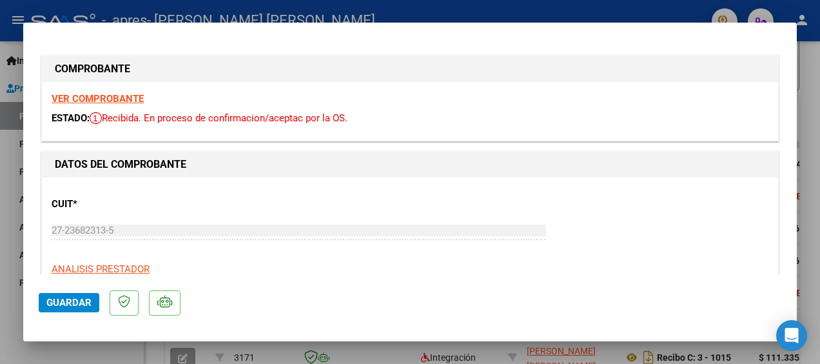
click at [116, 96] on strong "VER COMPROBANTE" at bounding box center [98, 99] width 92 height 12
click at [70, 298] on span "Guardar" at bounding box center [68, 303] width 45 height 12
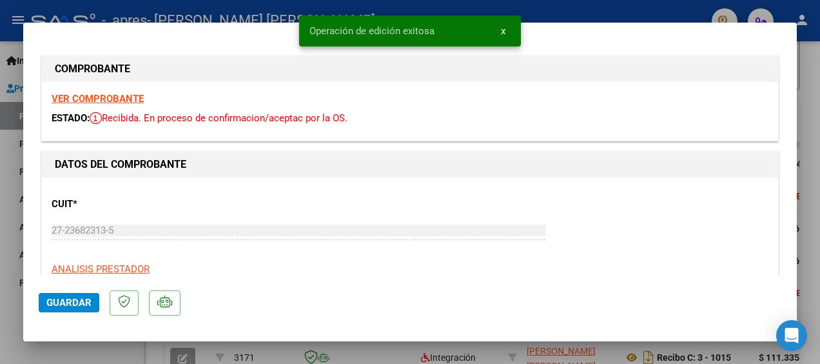
click at [6, 255] on div at bounding box center [410, 182] width 820 height 364
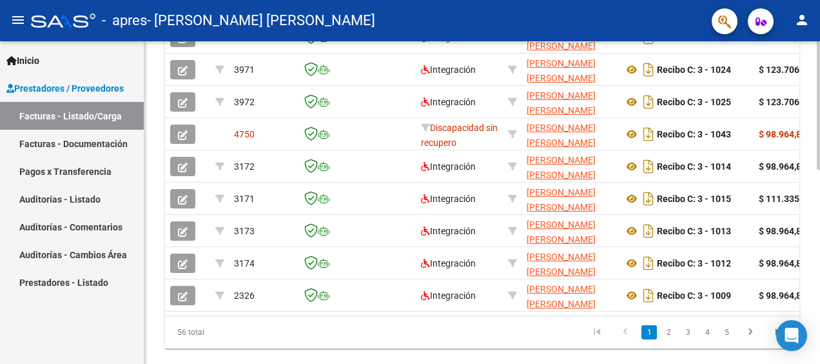
scroll to position [460, 0]
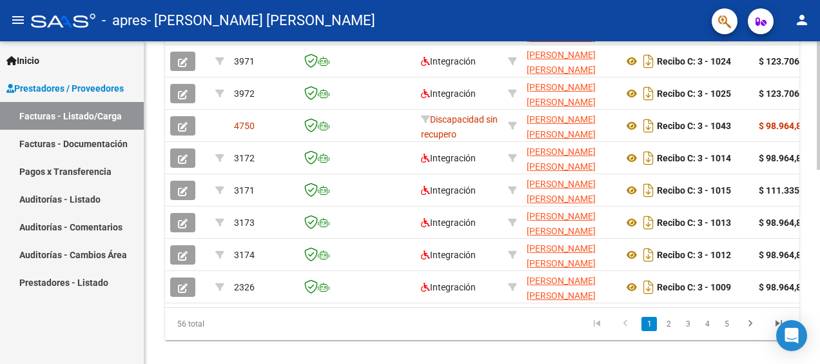
click at [820, 350] on html "menu - apres - [PERSON_NAME] [PERSON_NAME] person Inicio Instructivos Contacto …" at bounding box center [410, 182] width 820 height 364
click at [789, 306] on datatable-body "3158 Integración [PERSON_NAME] [PERSON_NAME] 27236823135 Recibo C: 3 - 1019 $ 4…" at bounding box center [482, 141] width 635 height 332
